Goal: Task Accomplishment & Management: Manage account settings

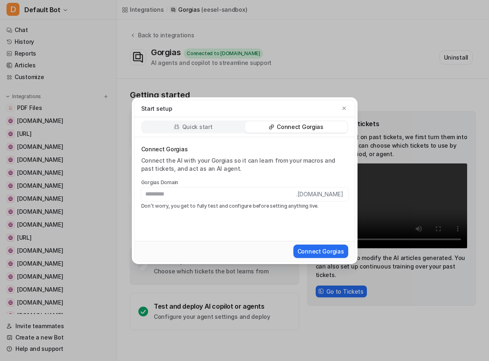
scroll to position [176, 0]
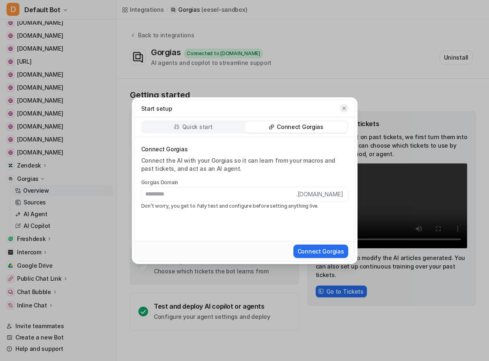
click at [345, 110] on icon "button" at bounding box center [344, 109] width 6 height 6
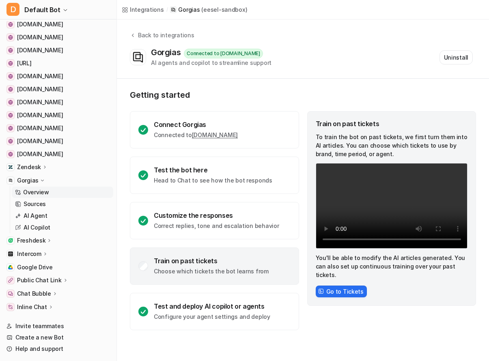
scroll to position [0, 0]
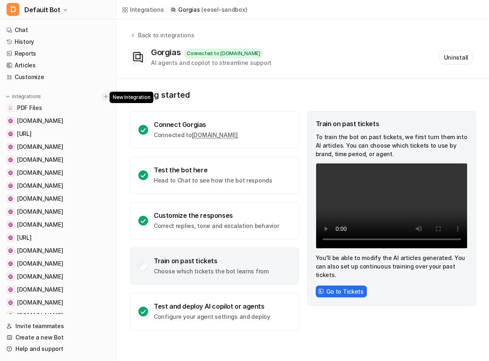
click at [103, 95] on img at bounding box center [106, 97] width 6 height 6
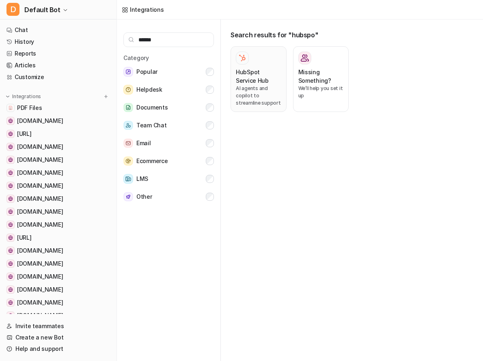
type input "******"
click at [259, 86] on p "AI agents and copilot to streamline support" at bounding box center [258, 96] width 45 height 22
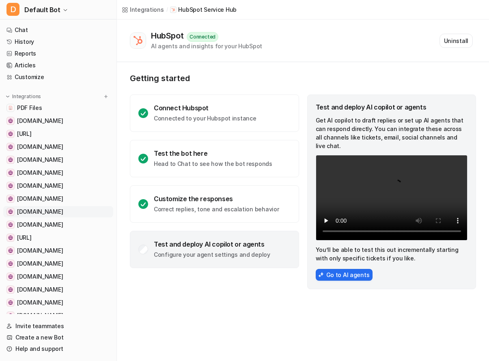
scroll to position [223, 0]
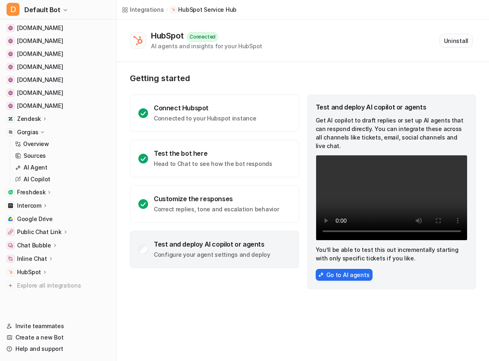
click at [457, 40] on button "Uninstall" at bounding box center [456, 41] width 33 height 14
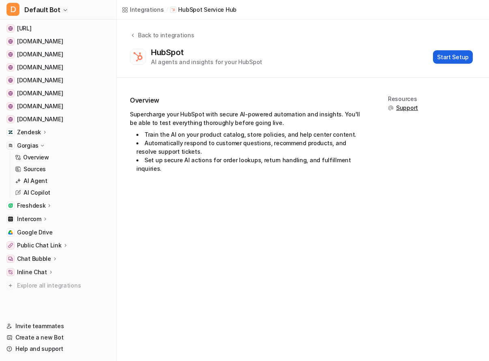
click at [452, 54] on button "Start Setup" at bounding box center [453, 56] width 40 height 13
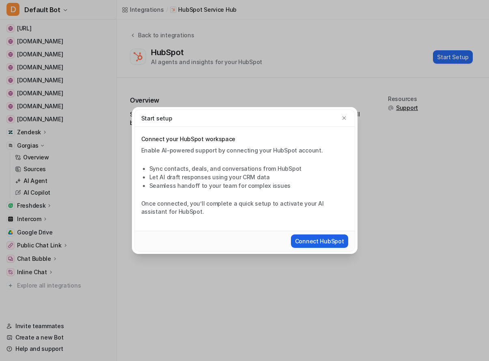
click at [320, 241] on button "Connect HubSpot" at bounding box center [319, 241] width 57 height 13
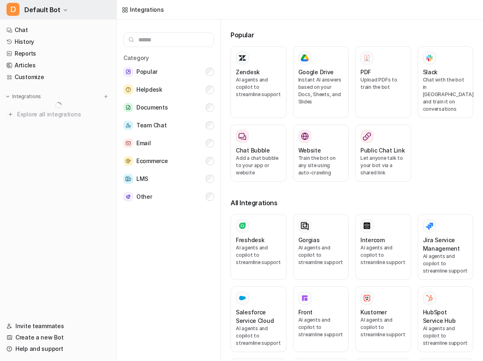
click at [58, 10] on button "D Default Bot" at bounding box center [58, 9] width 117 height 19
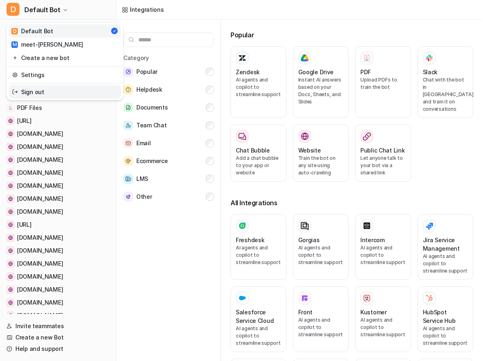
click at [42, 86] on link "Sign out" at bounding box center [65, 91] width 112 height 13
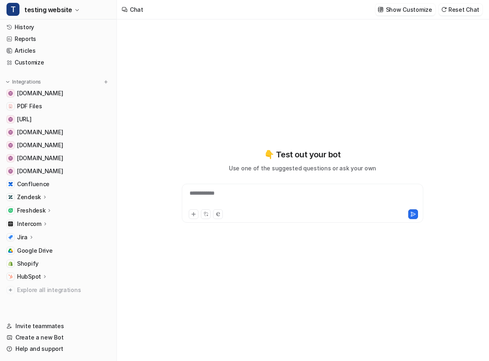
scroll to position [19, 0]
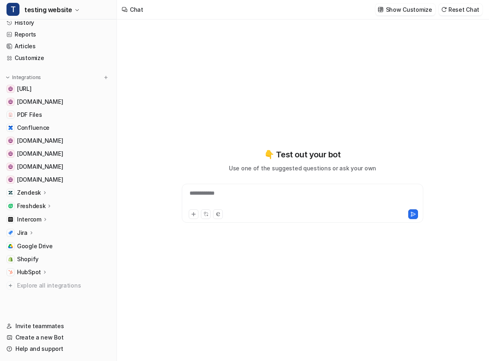
click at [42, 272] on icon at bounding box center [45, 272] width 6 height 6
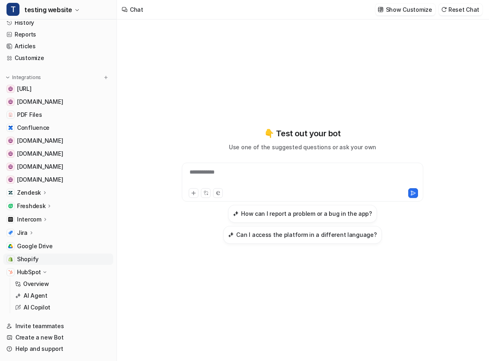
scroll to position [54, 0]
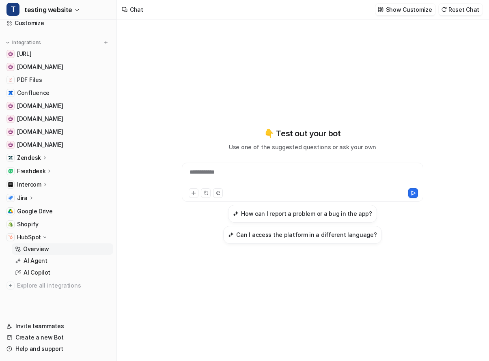
click at [50, 251] on link "Overview" at bounding box center [62, 249] width 101 height 11
